Goal: Transaction & Acquisition: Subscribe to service/newsletter

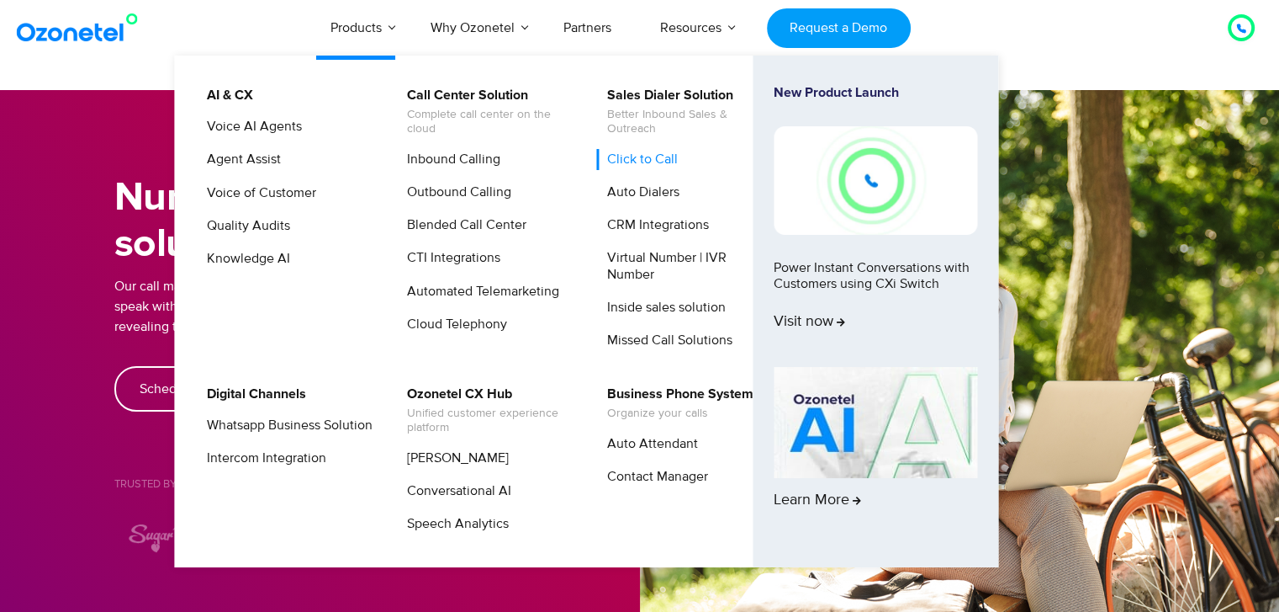
click at [659, 158] on link "Click to Call" at bounding box center [638, 159] width 84 height 21
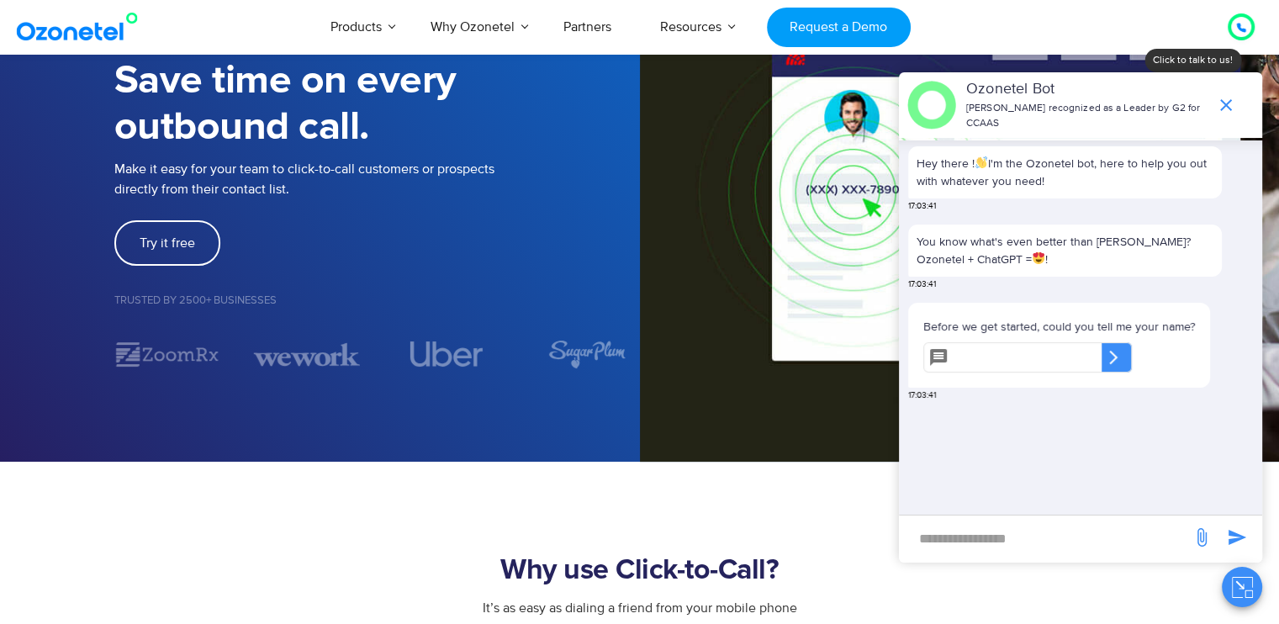
scroll to position [165, 0]
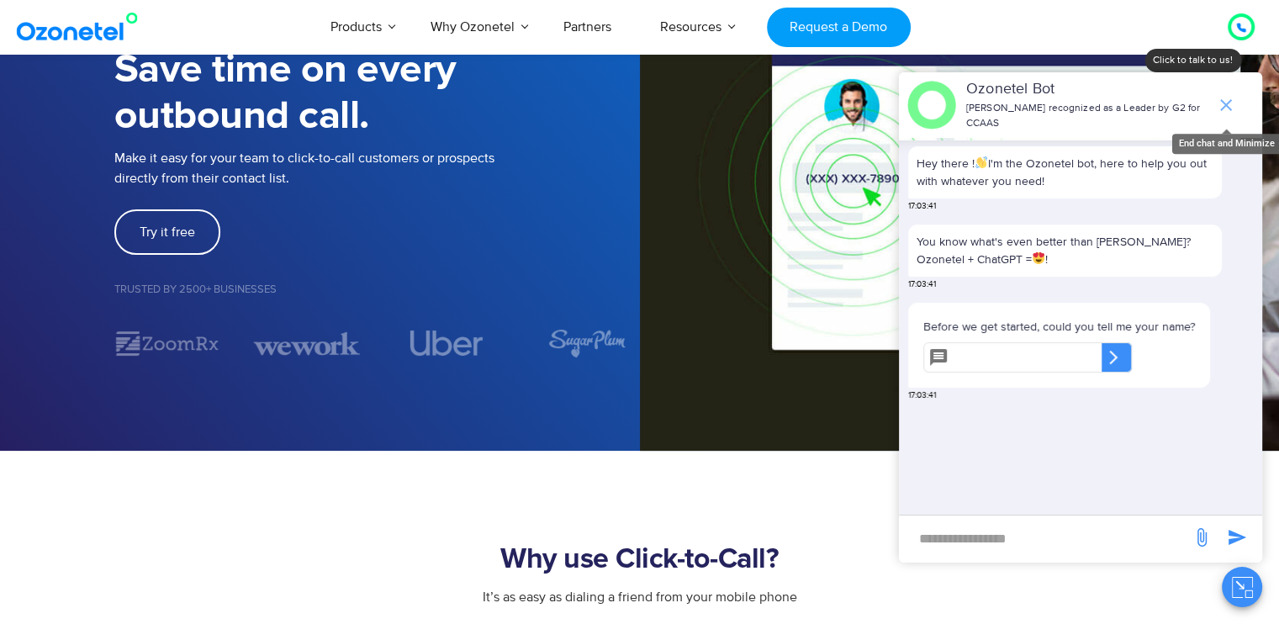
click at [1224, 104] on icon "end chat or minimize" at bounding box center [1226, 105] width 20 height 20
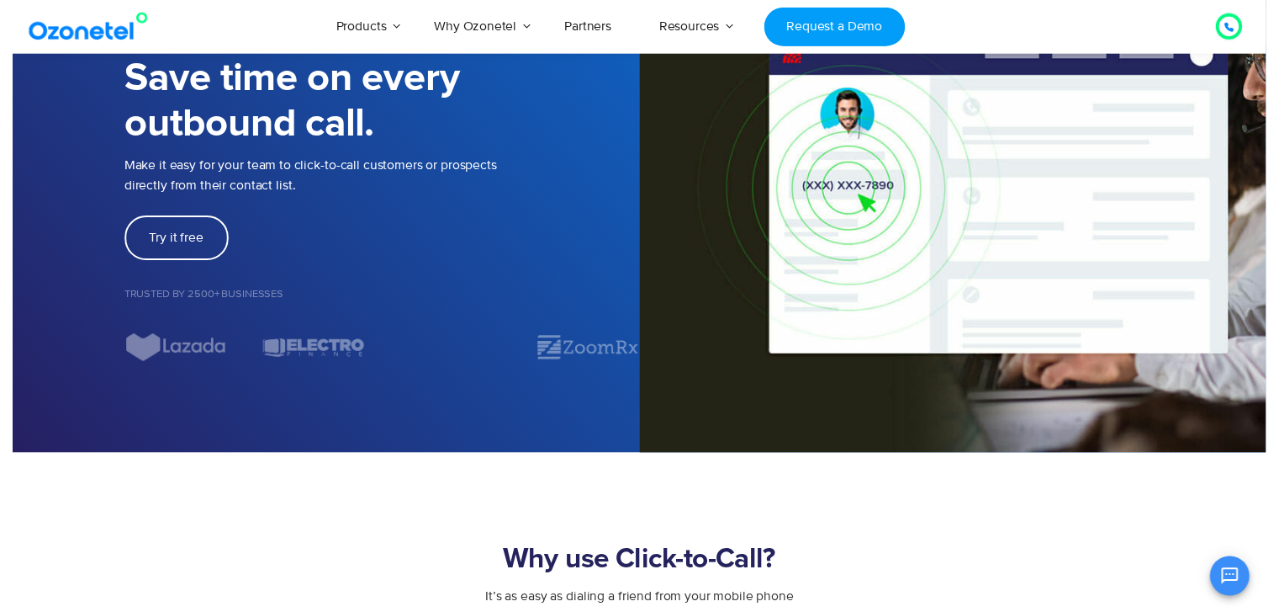
scroll to position [0, 0]
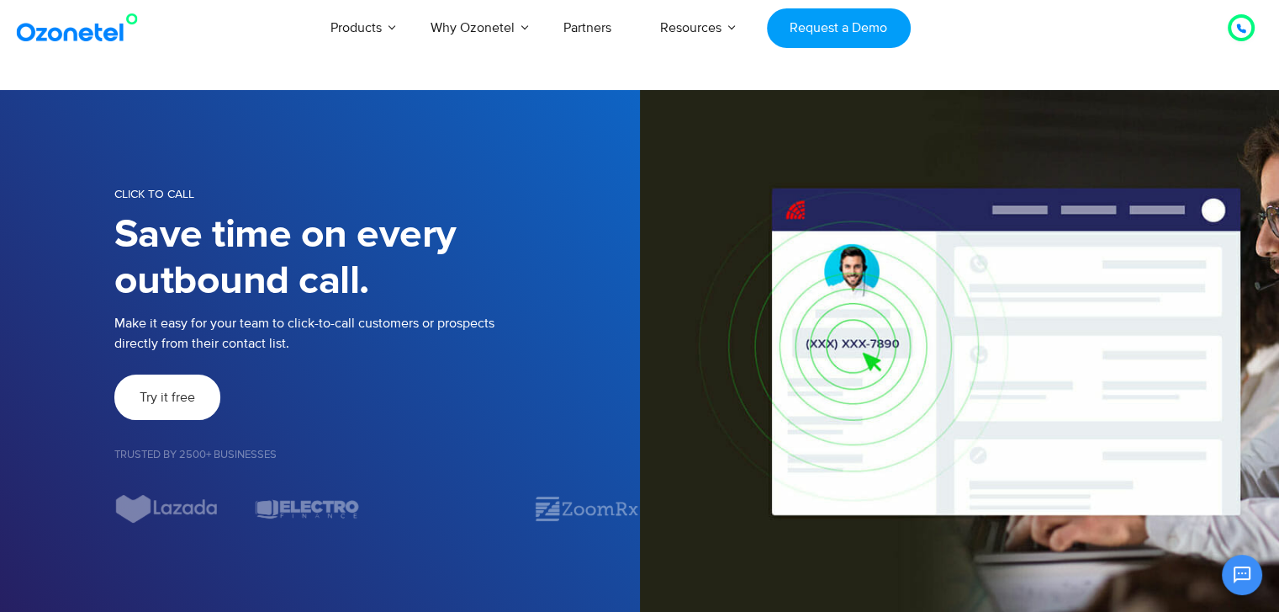
click at [173, 395] on span "Try it free" at bounding box center [168, 396] width 56 height 13
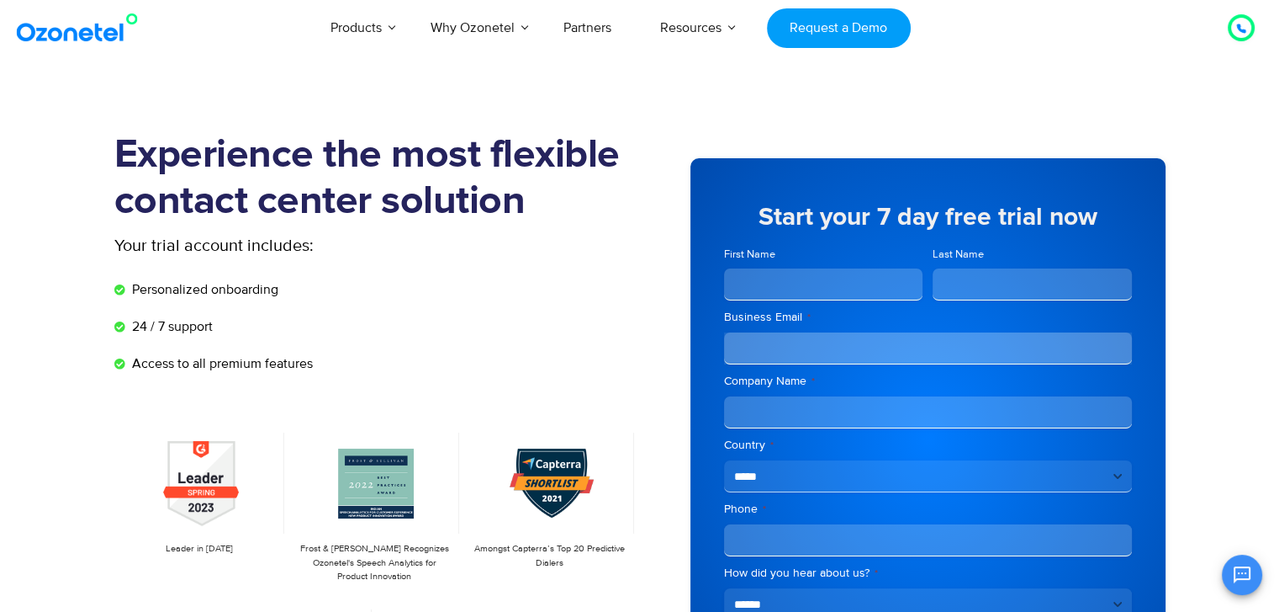
scroll to position [180, 0]
click at [784, 290] on input "First Name" at bounding box center [823, 284] width 199 height 32
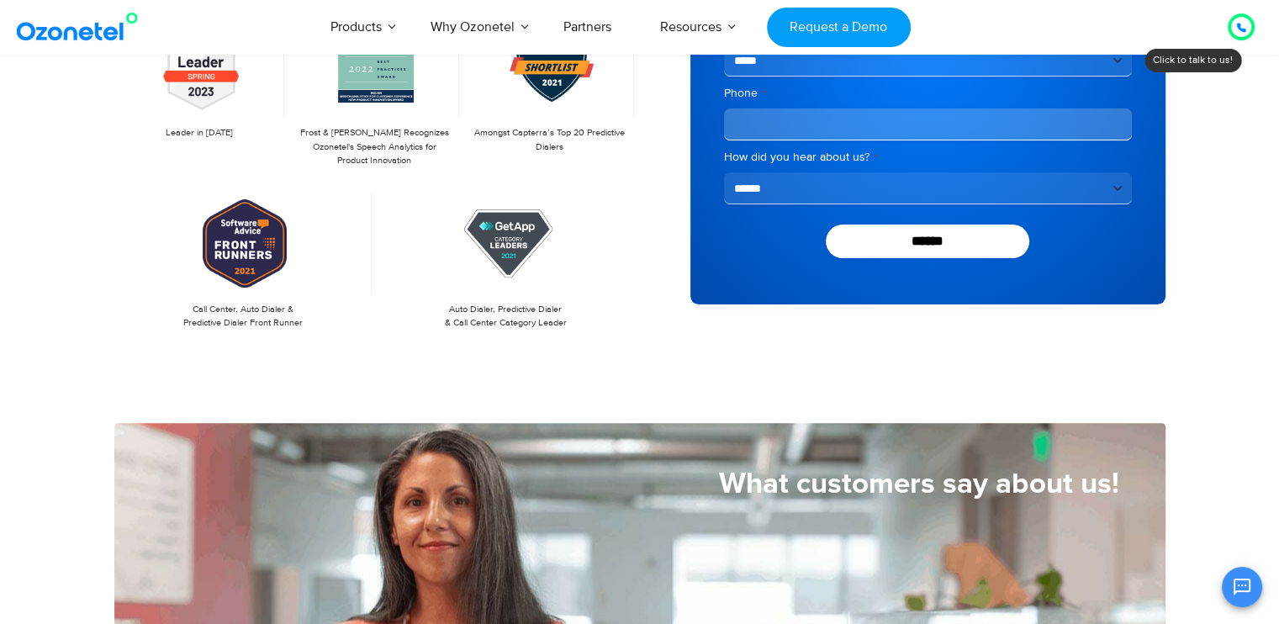
scroll to position [421, 0]
